Goal: Information Seeking & Learning: Check status

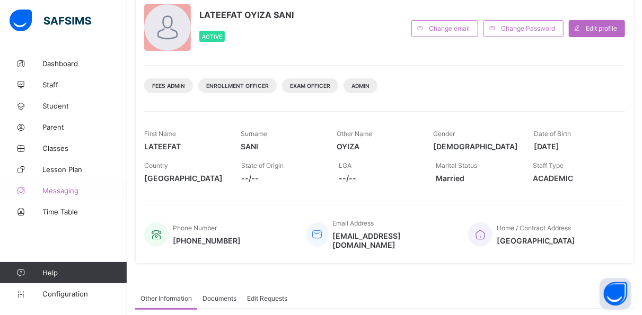
scroll to position [69, 0]
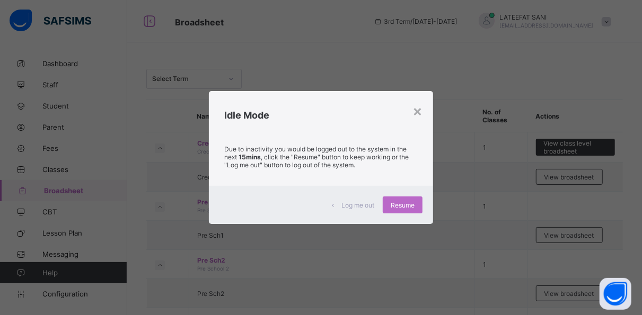
click at [198, 43] on div "× Idle Mode Due to inactivity you would be logged out to the system in the next…" at bounding box center [321, 157] width 642 height 315
click at [420, 111] on div "×" at bounding box center [417, 111] width 10 height 18
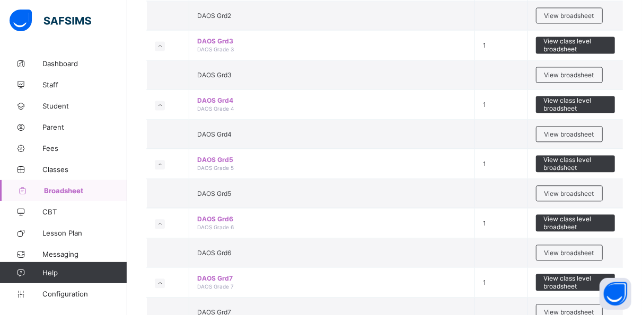
scroll to position [1045, 0]
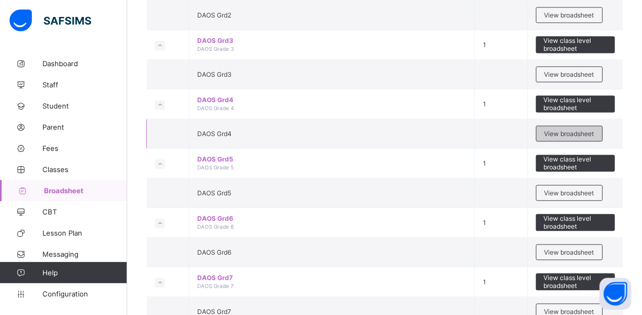
click at [572, 126] on div "View broadsheet" at bounding box center [569, 134] width 67 height 16
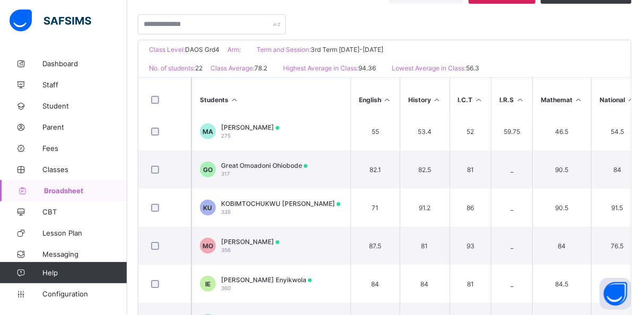
scroll to position [61, 0]
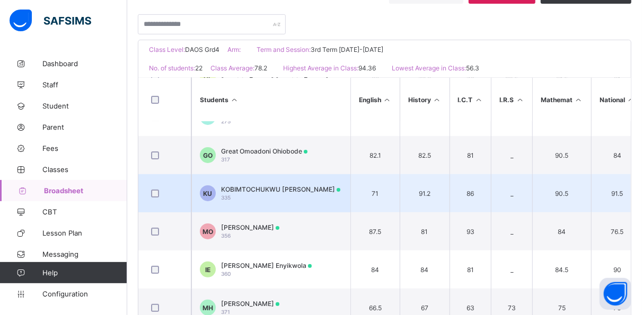
click at [309, 188] on span "KOBIMTOCHUKWU [PERSON_NAME]" at bounding box center [280, 189] width 119 height 8
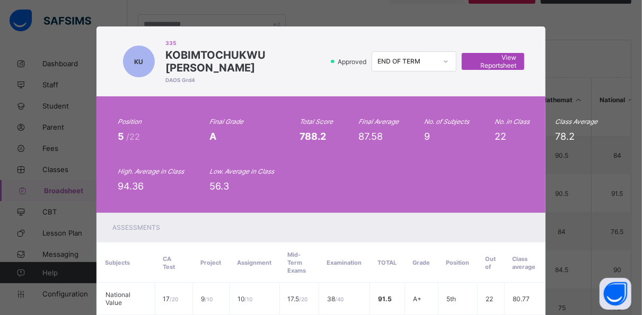
click at [481, 54] on span "View Reportsheet" at bounding box center [492, 62] width 47 height 16
